Goal: Book appointment/travel/reservation

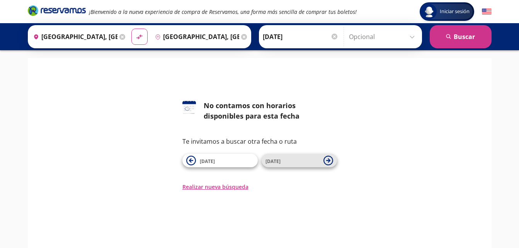
click at [331, 161] on icon at bounding box center [329, 161] width 10 height 10
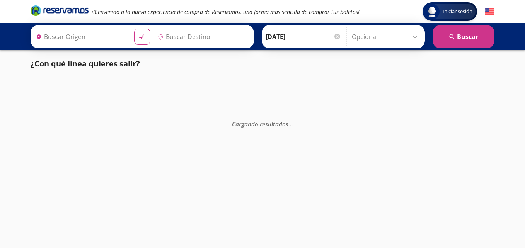
type input "[GEOGRAPHIC_DATA], [GEOGRAPHIC_DATA]"
click at [312, 39] on input "[DATE]" at bounding box center [304, 36] width 76 height 19
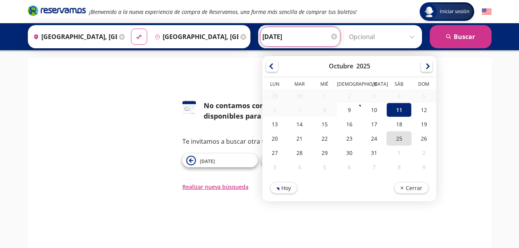
click at [396, 140] on div "25" at bounding box center [399, 138] width 25 height 14
type input "[DATE]"
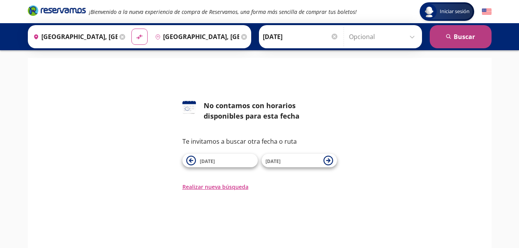
click at [478, 30] on button "search [GEOGRAPHIC_DATA]" at bounding box center [461, 36] width 62 height 23
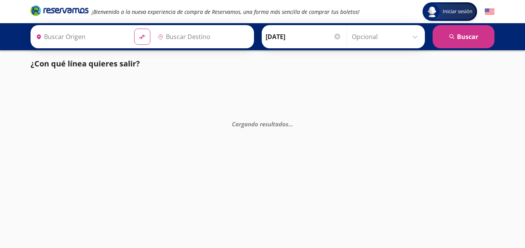
type input "[GEOGRAPHIC_DATA], [GEOGRAPHIC_DATA]"
